Goal: Obtain resource: Obtain resource

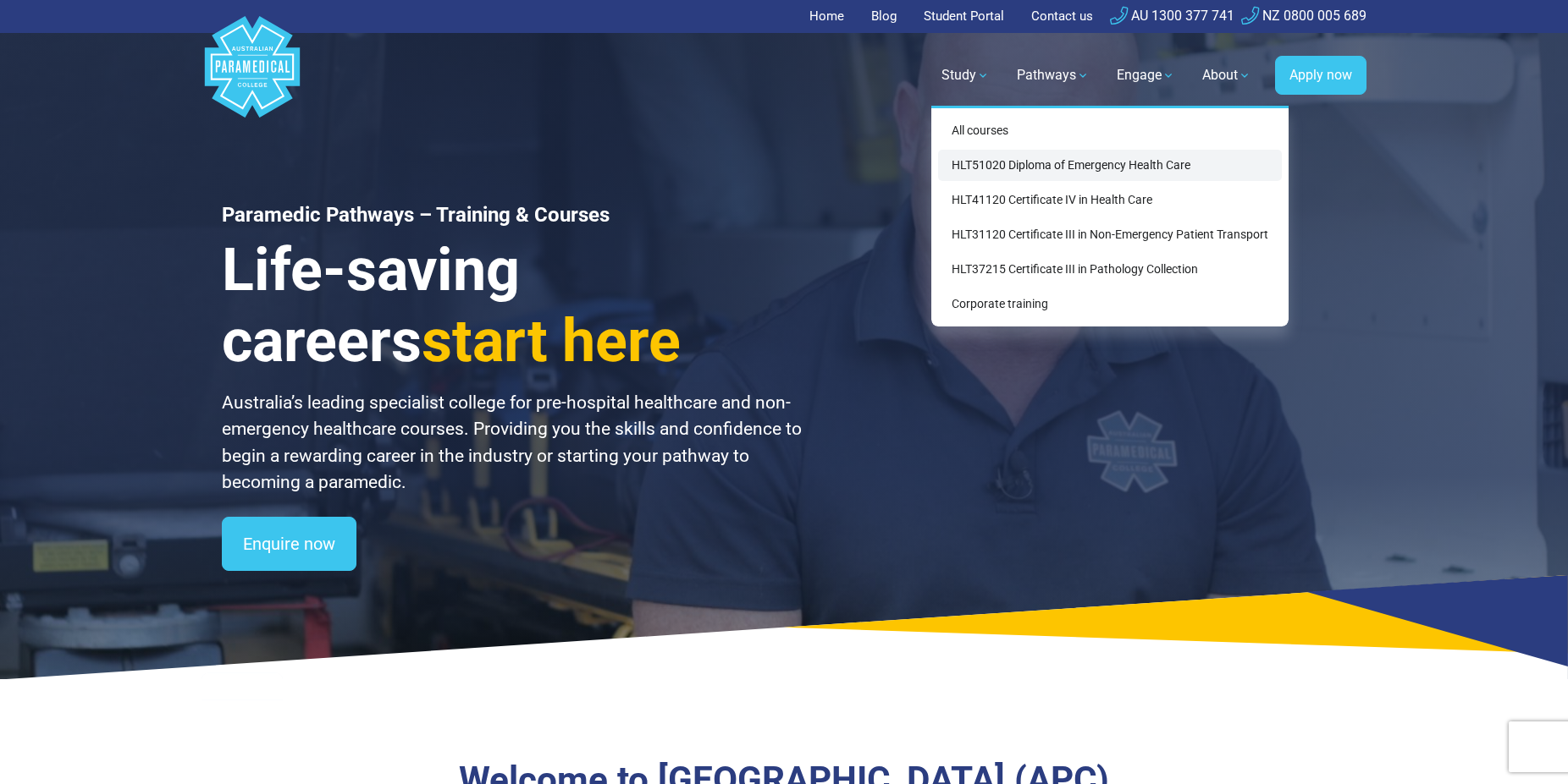
click at [1005, 166] on link "HLT51020 Diploma of Emergency Health Care" at bounding box center [1110, 166] width 344 height 31
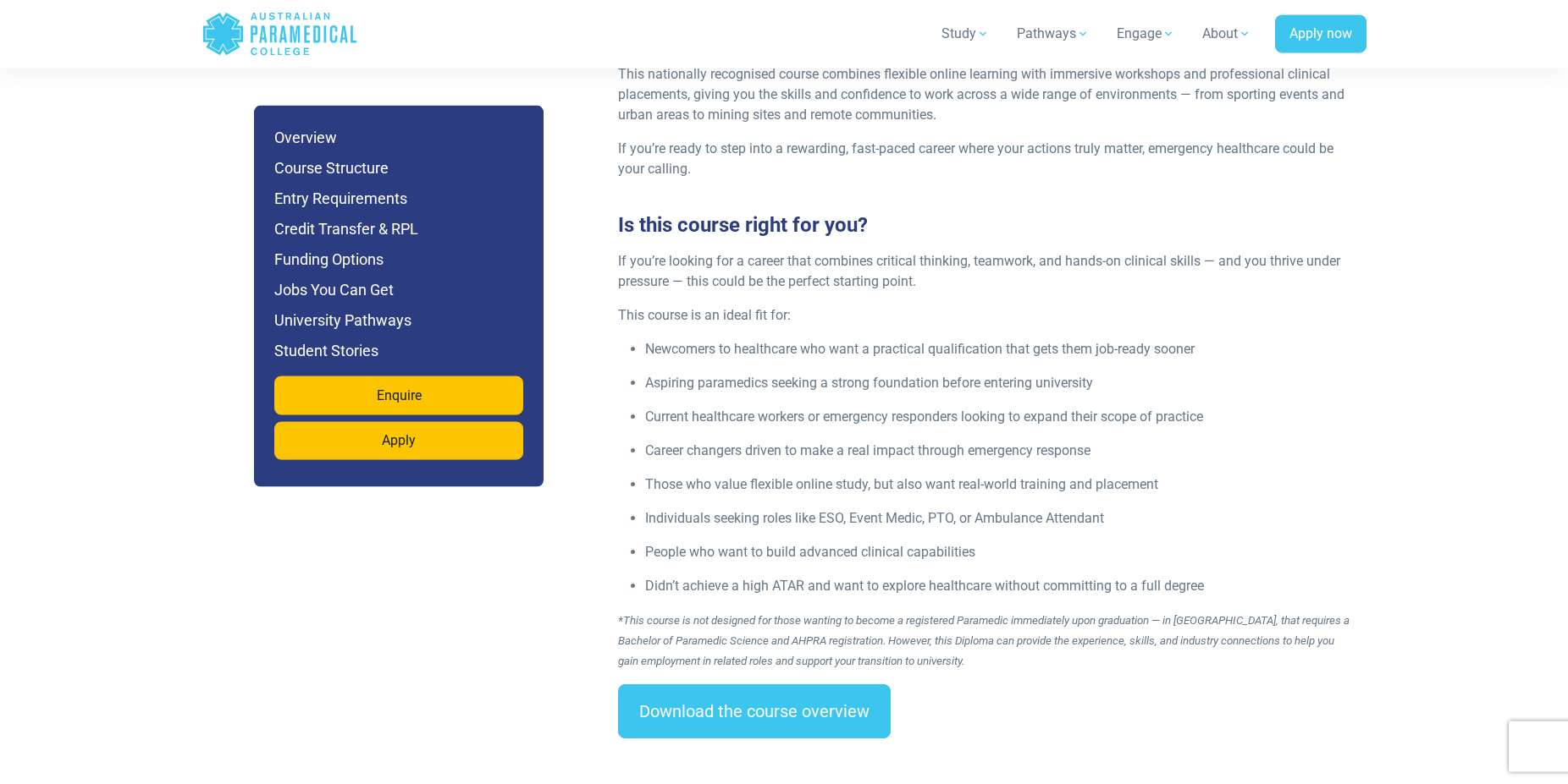
scroll to position [2330, 0]
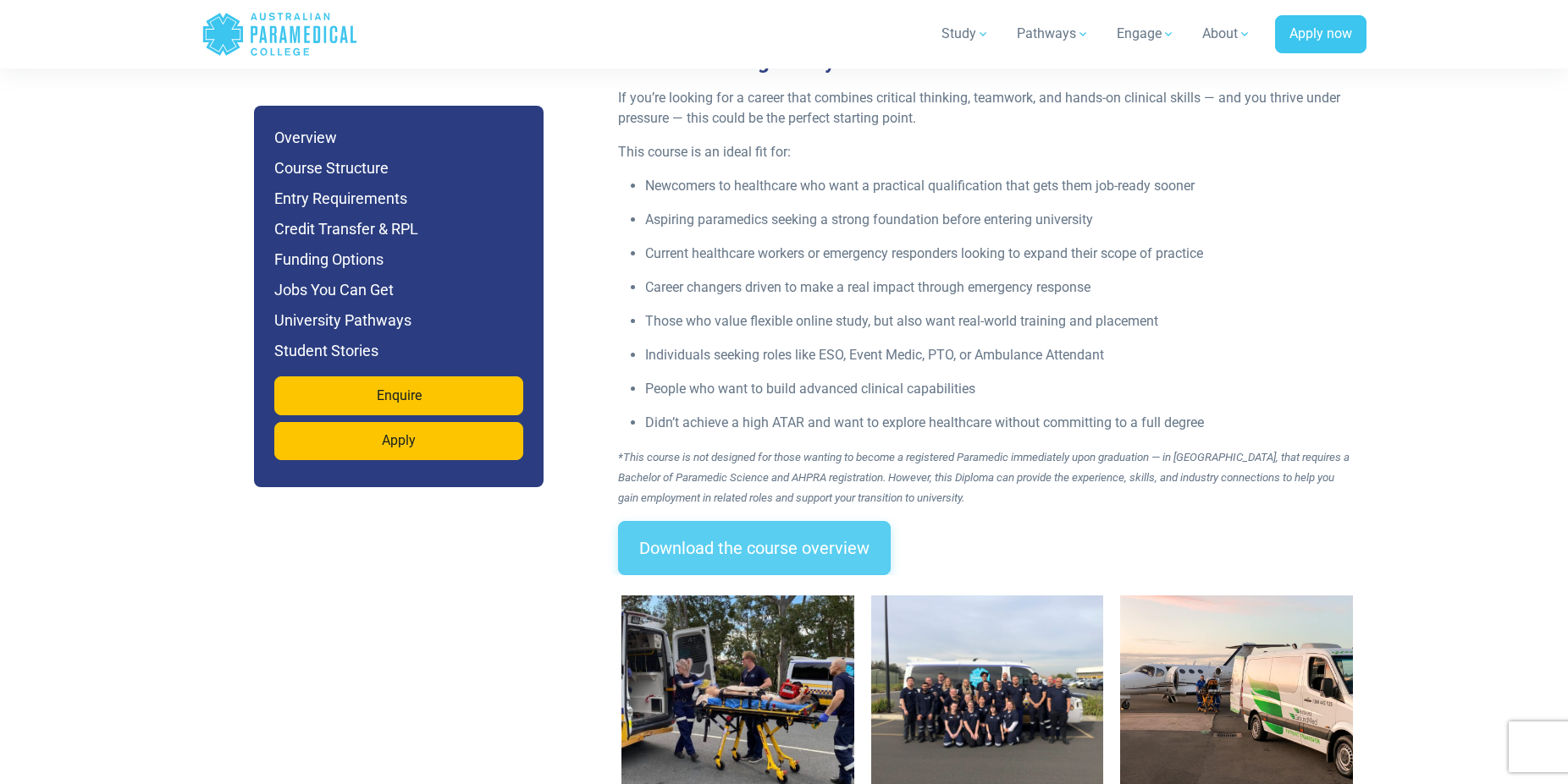
click at [750, 521] on link "Download the course overview" at bounding box center [753, 548] width 272 height 54
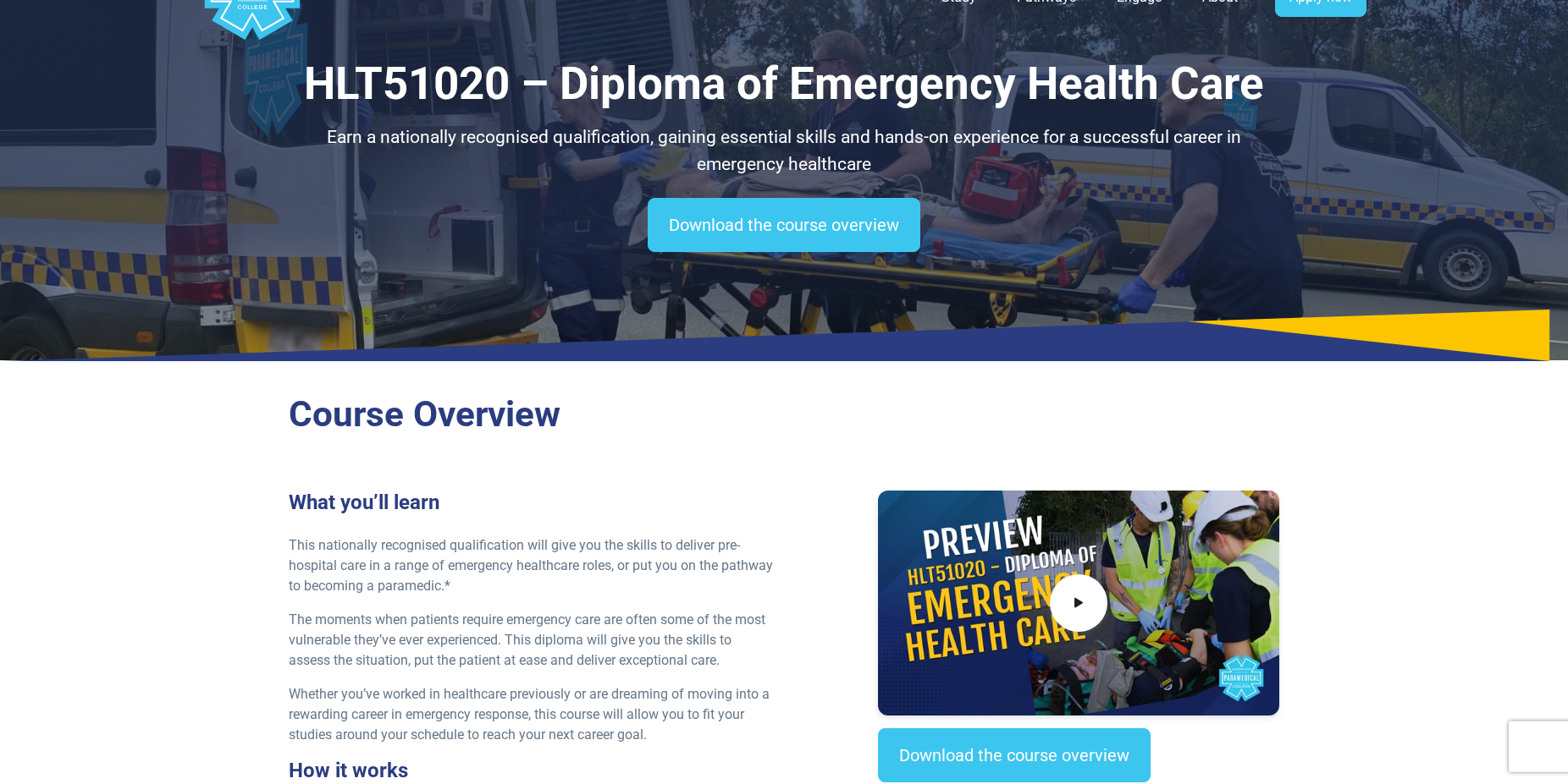
scroll to position [0, 0]
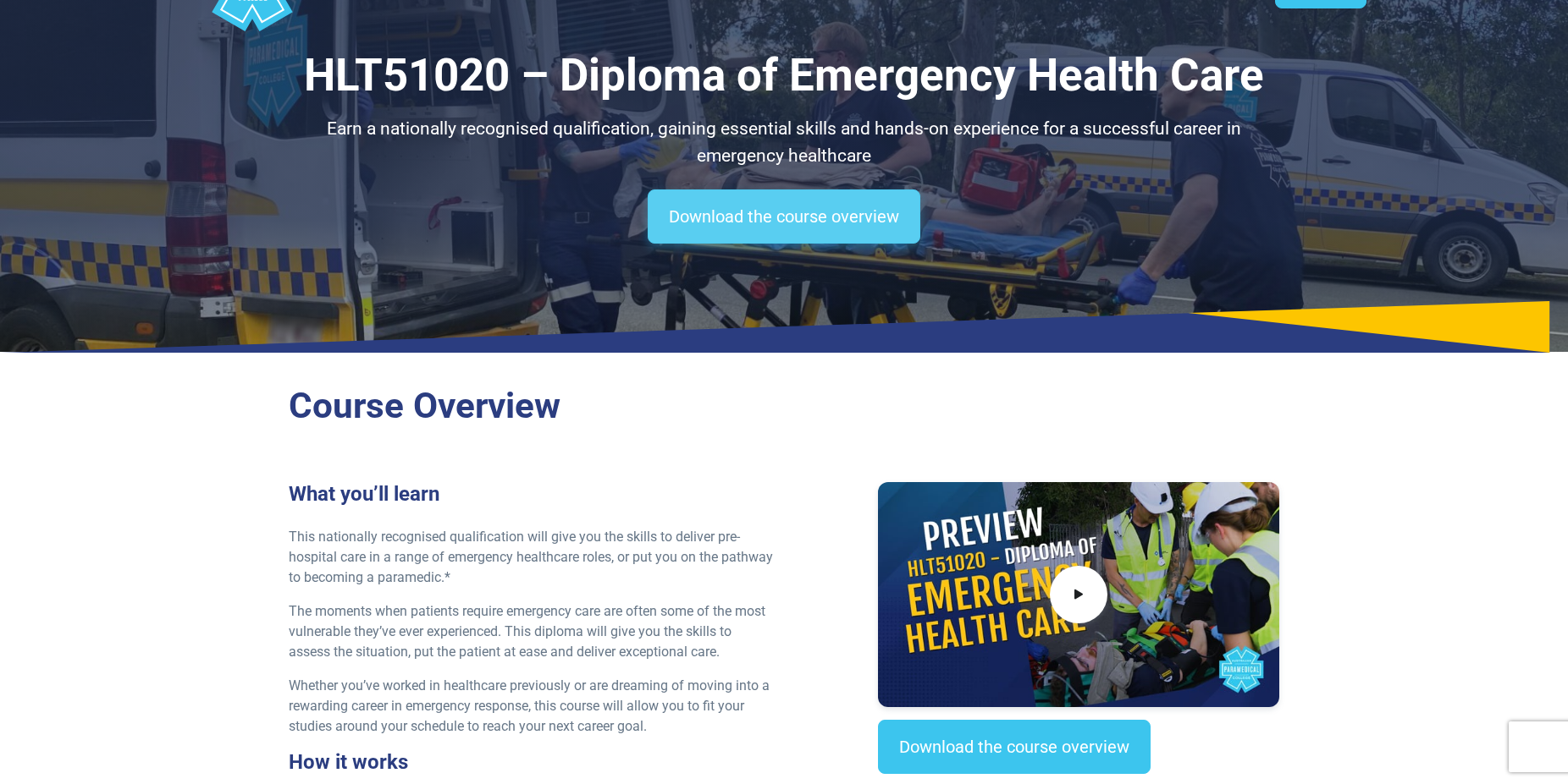
click at [816, 215] on link "Download the course overview" at bounding box center [784, 217] width 272 height 54
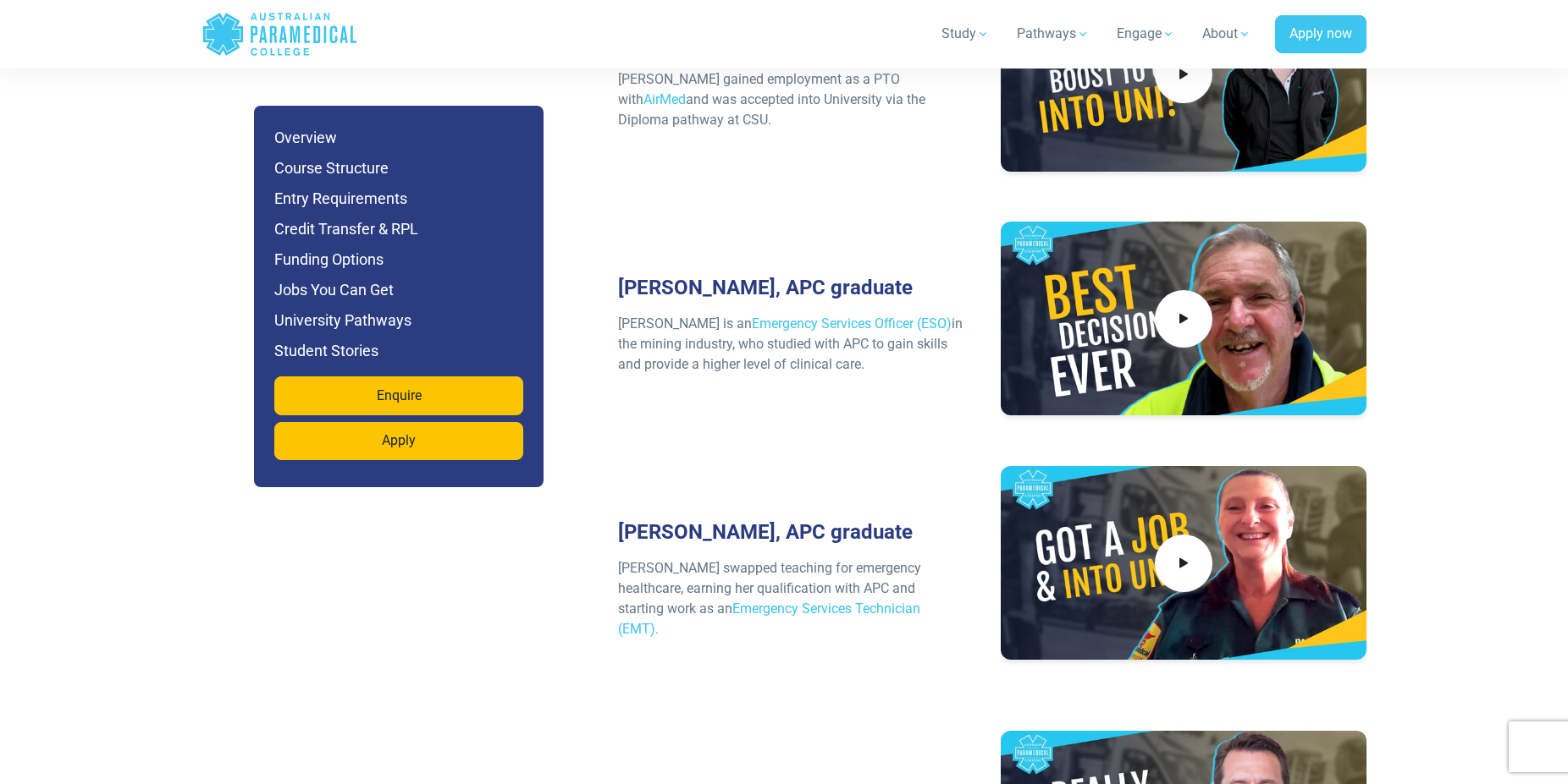
scroll to position [7376, 0]
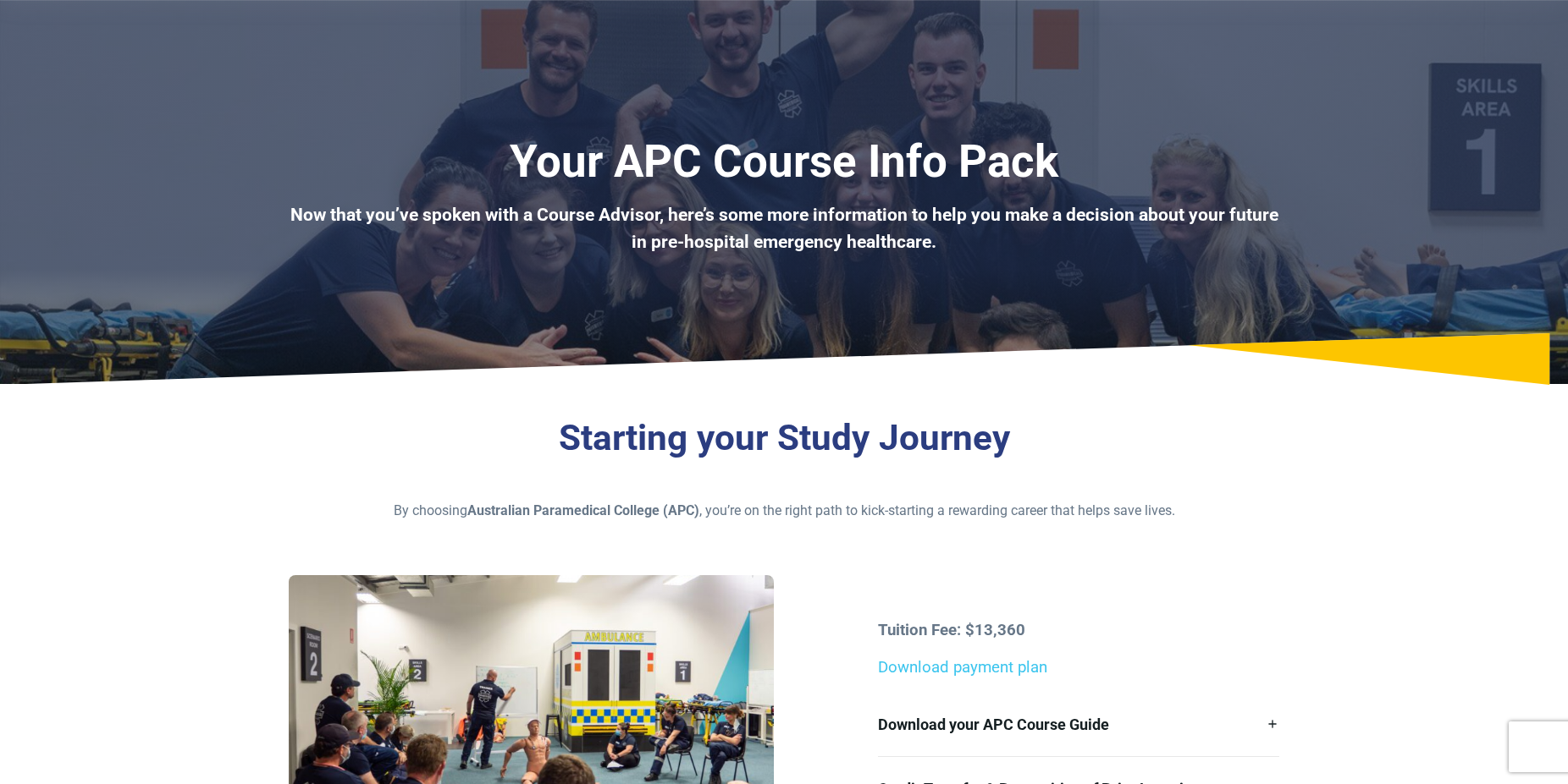
scroll to position [172, 0]
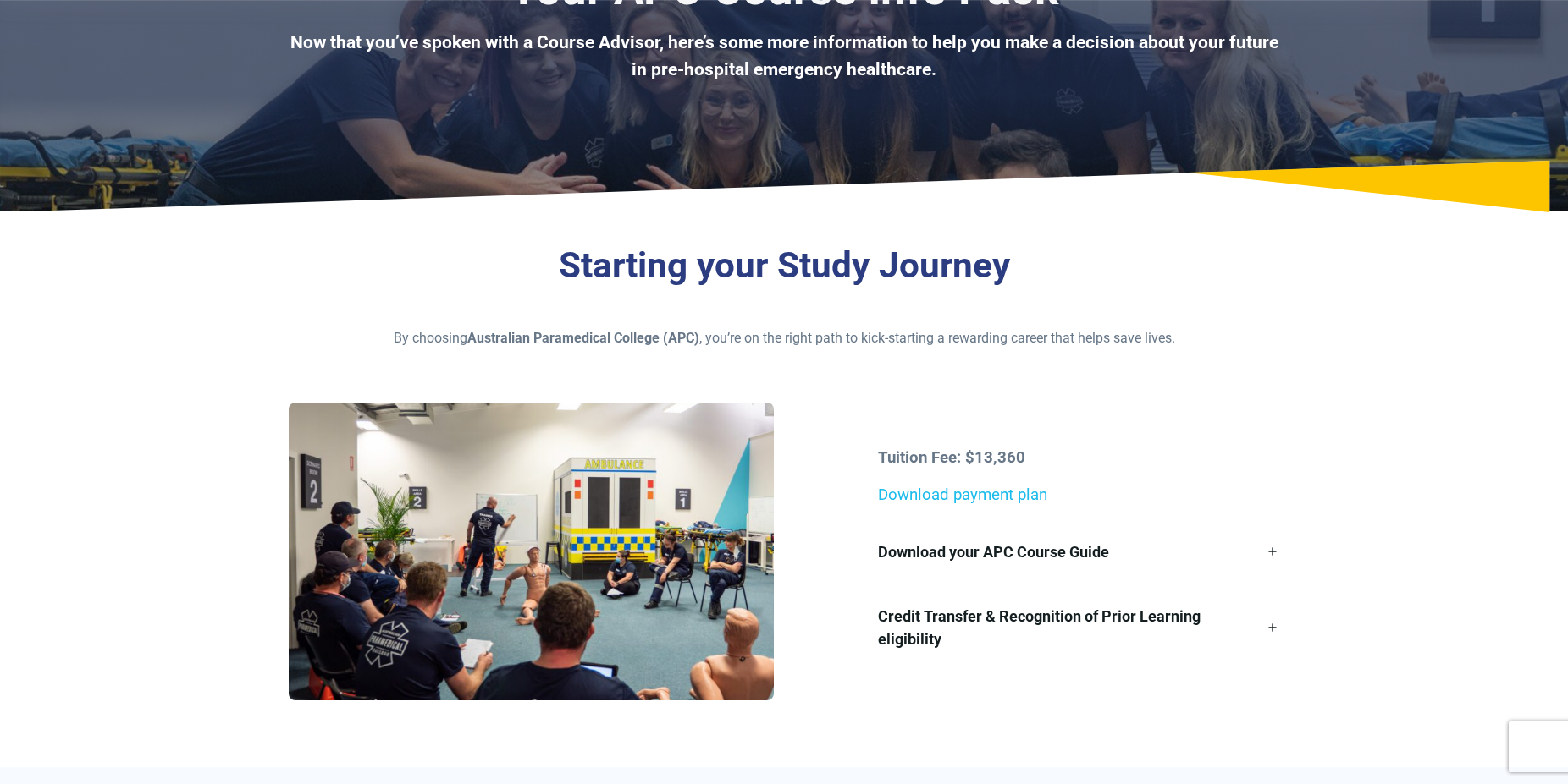
click at [1010, 491] on link "Download payment plan" at bounding box center [962, 495] width 169 height 18
click at [1270, 552] on link "Download your APC Course Guide" at bounding box center [1077, 553] width 400 height 64
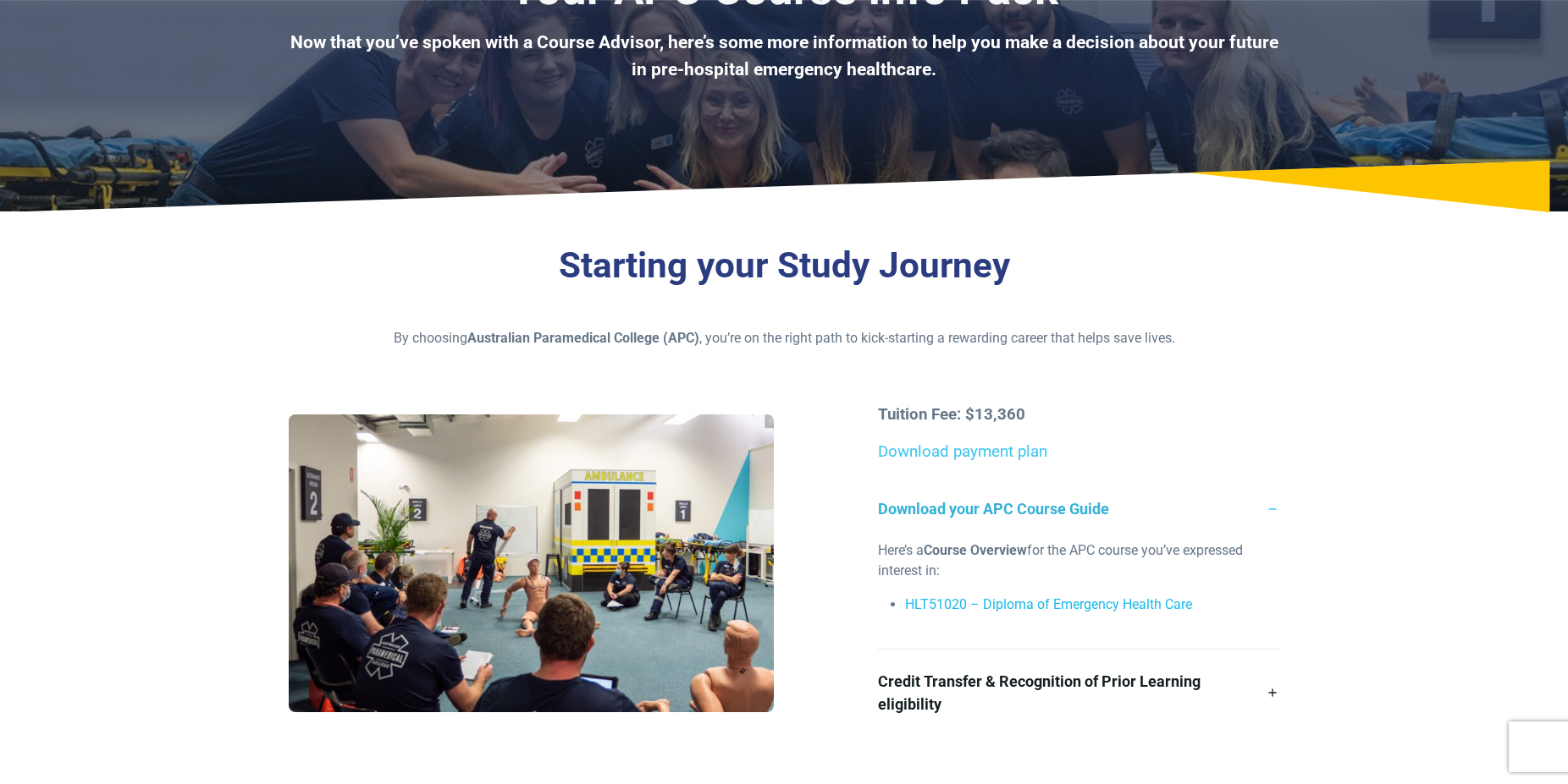
click at [999, 602] on link "HLT51020 – Diploma of Emergency Health Care" at bounding box center [1048, 604] width 287 height 16
drag, startPoint x: 905, startPoint y: 601, endPoint x: 1045, endPoint y: 610, distance: 140.3
click at [1039, 610] on li "HLT51020 – Diploma of Emergency Health Care" at bounding box center [1091, 605] width 373 height 20
drag, startPoint x: 1194, startPoint y: 607, endPoint x: 905, endPoint y: 602, distance: 289.0
click at [905, 602] on li "HLT51020 – Diploma of Emergency Health Care" at bounding box center [1091, 605] width 373 height 20
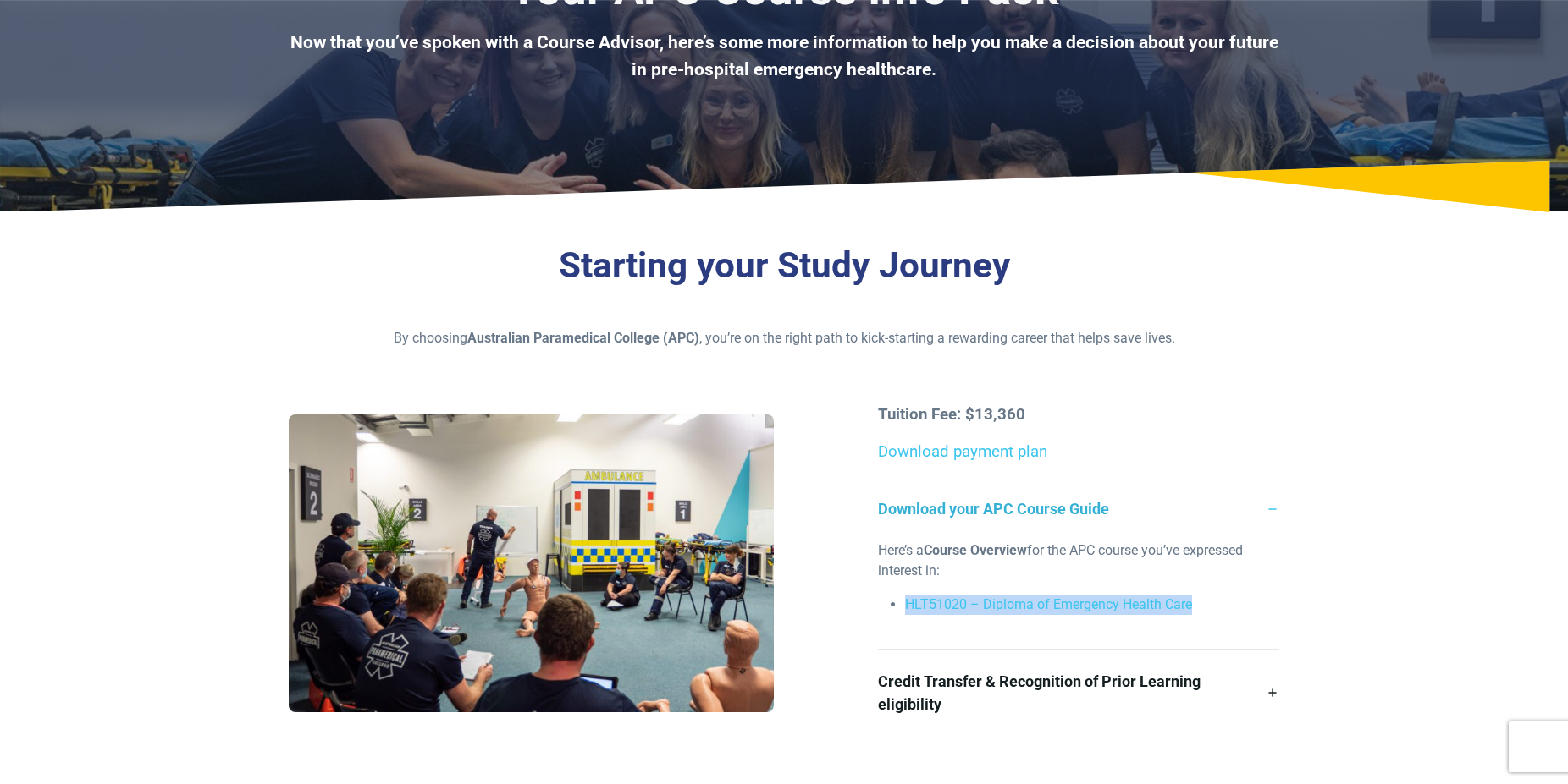
copy link "HLT51020 – Diploma of Emergency Health Care"
click at [1269, 695] on link "Credit Transfer & Recognition of Prior Learning eligibility" at bounding box center [1077, 692] width 400 height 86
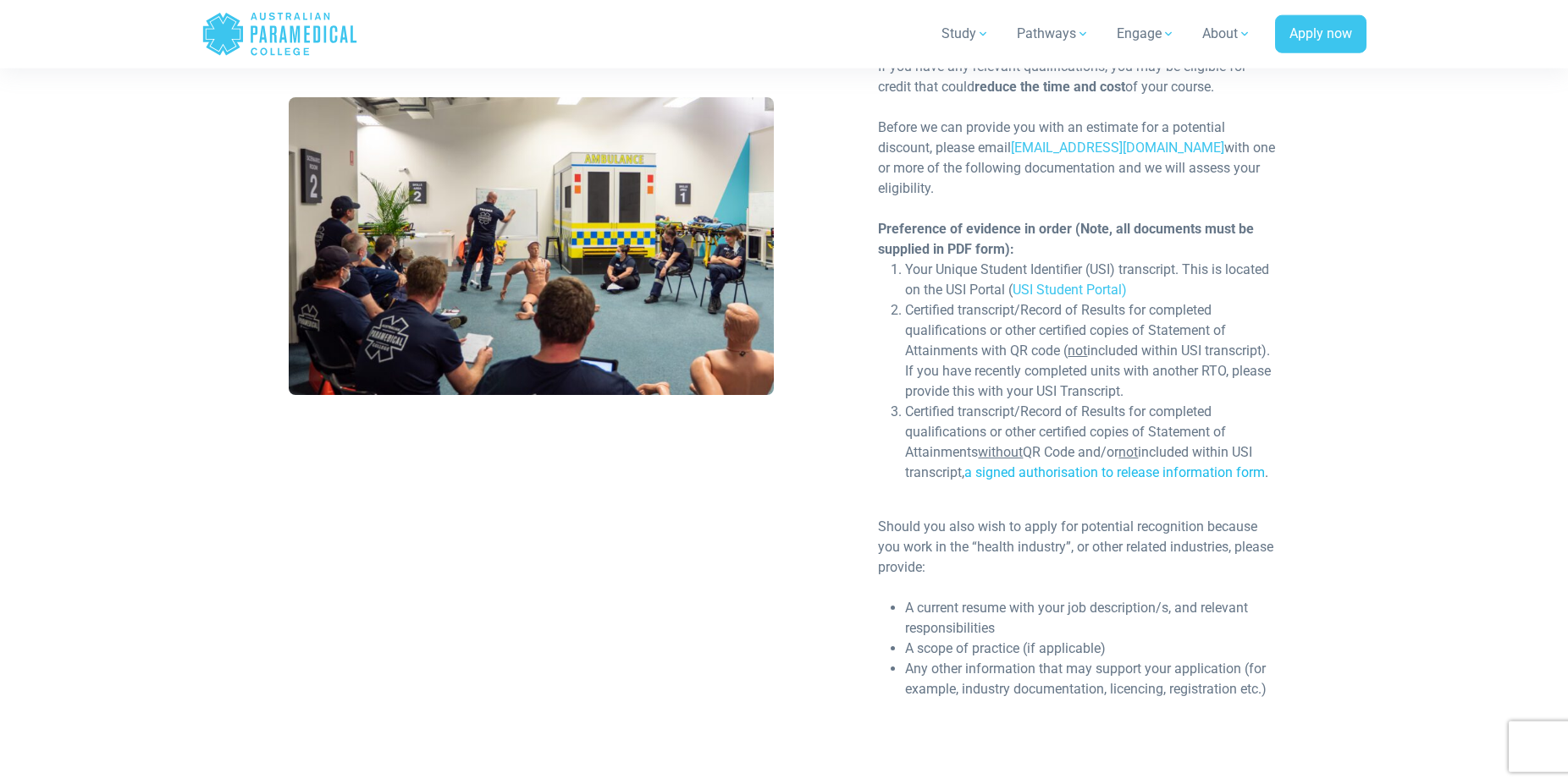
scroll to position [776, 0]
